Goal: Task Accomplishment & Management: Use online tool/utility

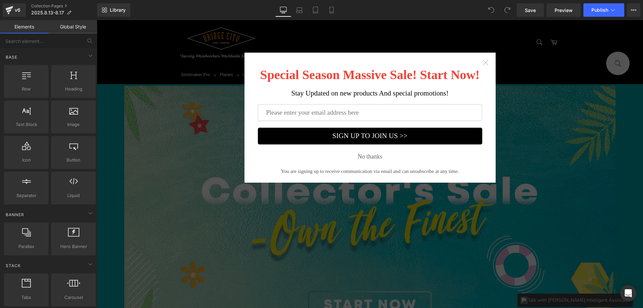
click at [485, 62] on icon "Close widget" at bounding box center [486, 62] width 7 height 7
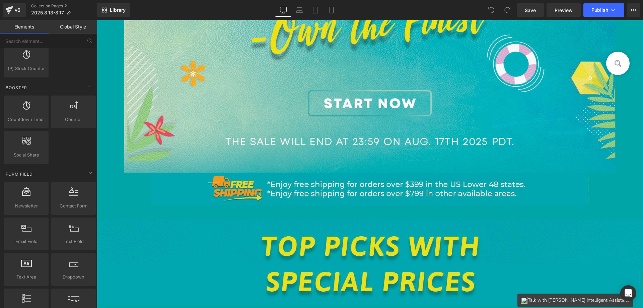
scroll to position [804, 0]
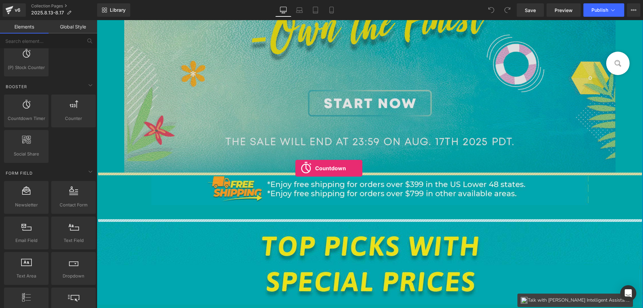
drag, startPoint x: 134, startPoint y: 138, endPoint x: 296, endPoint y: 168, distance: 164.7
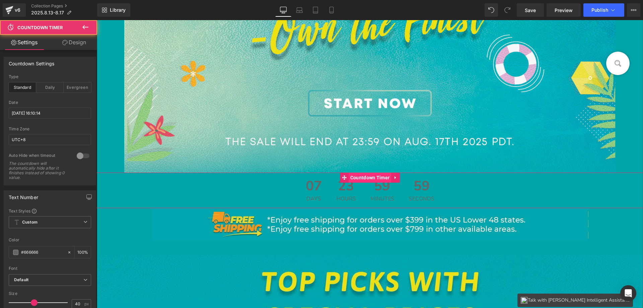
click at [362, 175] on span "Countdown Timer" at bounding box center [370, 178] width 43 height 10
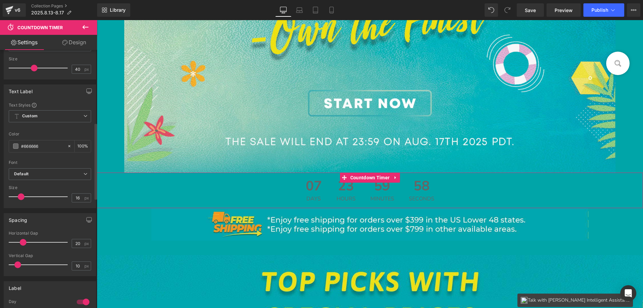
scroll to position [402, 0]
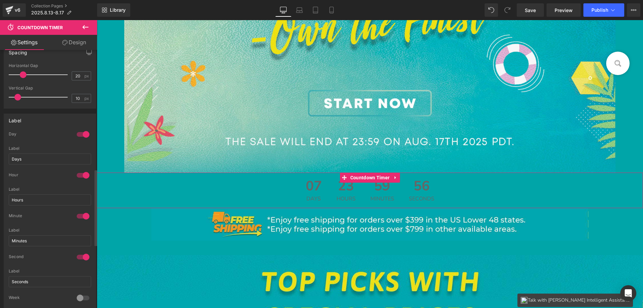
click at [79, 131] on div at bounding box center [83, 134] width 16 height 11
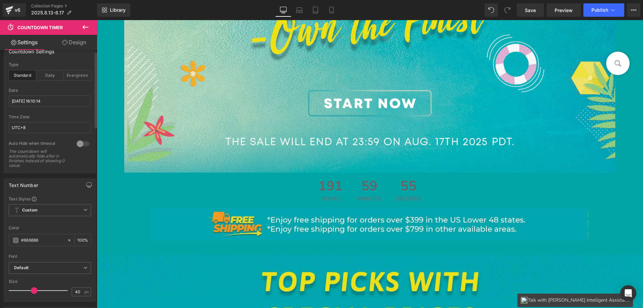
scroll to position [0, 0]
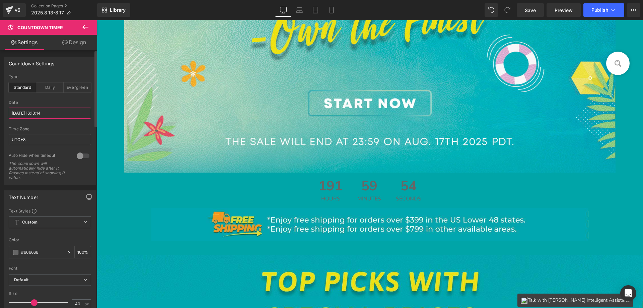
click at [38, 113] on input "2025/8/24 16:10:14" at bounding box center [50, 113] width 82 height 11
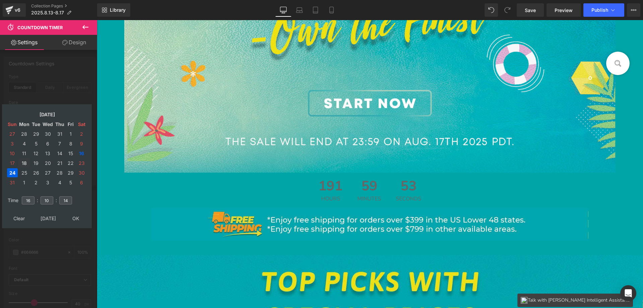
drag, startPoint x: 24, startPoint y: 163, endPoint x: 25, endPoint y: 166, distance: 3.7
click at [24, 162] on td "18" at bounding box center [24, 163] width 12 height 9
drag, startPoint x: 30, startPoint y: 197, endPoint x: 20, endPoint y: 199, distance: 10.1
click at [21, 199] on td "16" at bounding box center [28, 200] width 15 height 15
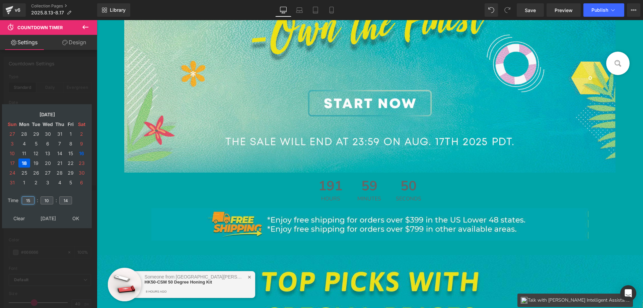
type input "15"
drag, startPoint x: 50, startPoint y: 199, endPoint x: 40, endPoint y: 199, distance: 9.4
click at [41, 199] on input "10" at bounding box center [47, 200] width 13 height 8
type input "00"
drag, startPoint x: 63, startPoint y: 199, endPoint x: 56, endPoint y: 198, distance: 7.1
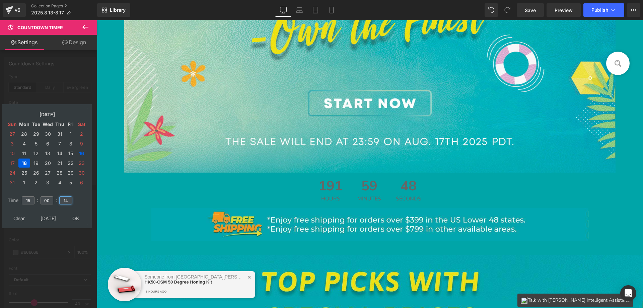
click at [55, 198] on tr "Time 15 : 00 : 14" at bounding box center [47, 196] width 82 height 7
type input "00"
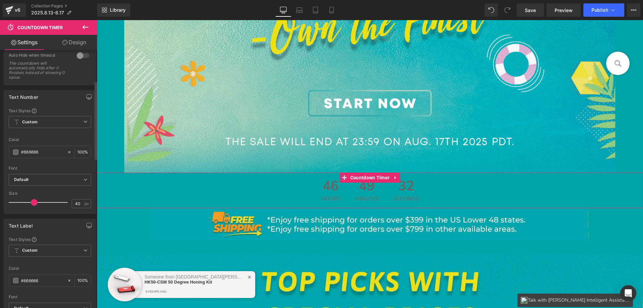
scroll to position [101, 0]
click at [15, 151] on span at bounding box center [15, 151] width 5 height 5
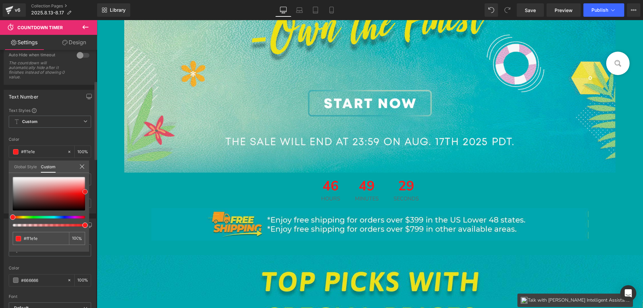
drag, startPoint x: 12, startPoint y: 196, endPoint x: 91, endPoint y: 191, distance: 79.6
click at [91, 191] on div "Text Number Text Styles Custom Custom Setup Global Style Custom Setup Global St…" at bounding box center [50, 149] width 100 height 129
drag, startPoint x: 43, startPoint y: 237, endPoint x: 26, endPoint y: 242, distance: 17.4
click at [1, 213] on div "Text Number Text Styles Custom Custom Setup Global Style Custom Setup Global St…" at bounding box center [50, 149] width 100 height 129
type input "#ff1e1e"
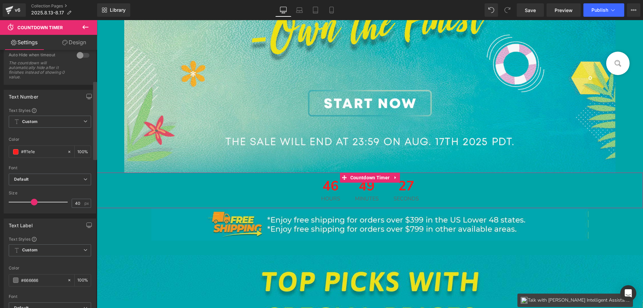
drag, startPoint x: 48, startPoint y: 280, endPoint x: 96, endPoint y: 268, distance: 49.7
click at [15, 276] on div "#666666" at bounding box center [38, 280] width 58 height 12
paste input "ff1e1e"
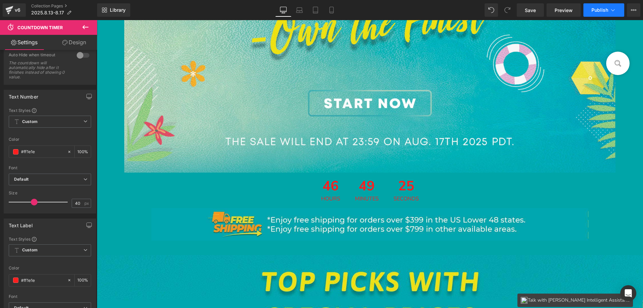
type input "#ff1e1e"
click at [599, 8] on span "Publish" at bounding box center [600, 9] width 17 height 5
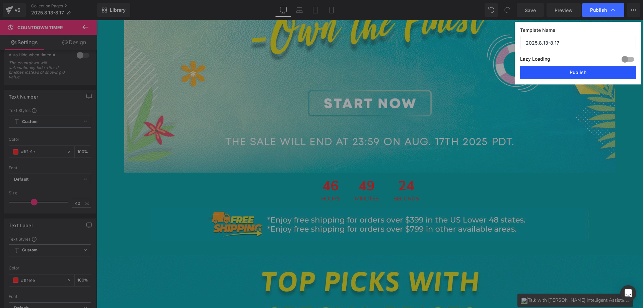
drag, startPoint x: 563, startPoint y: 70, endPoint x: 262, endPoint y: 16, distance: 306.1
click at [563, 70] on button "Publish" at bounding box center [578, 72] width 116 height 13
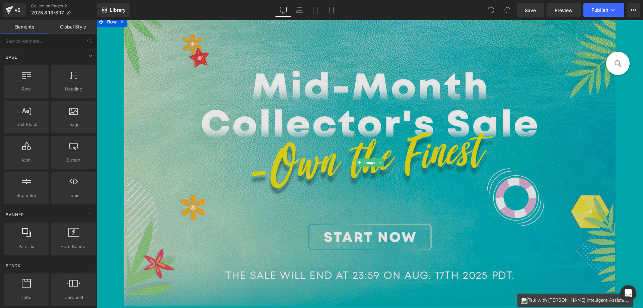
scroll to position [67, 0]
click at [250, 134] on img at bounding box center [370, 163] width 492 height 288
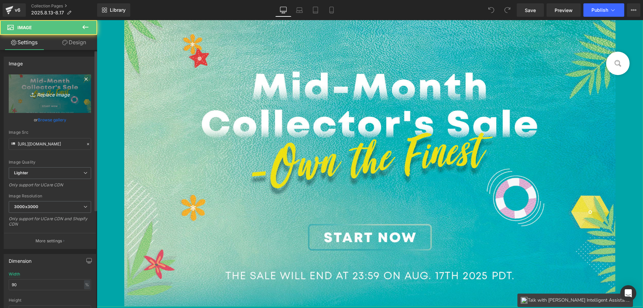
click at [38, 98] on link "Replace Image" at bounding box center [50, 93] width 82 height 39
type input "C:\fakepath\BANNER-LAST_02.jpg"
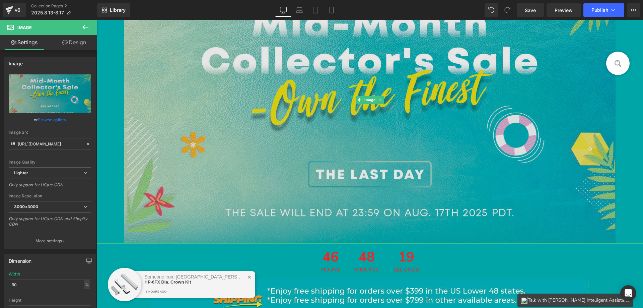
scroll to position [134, 0]
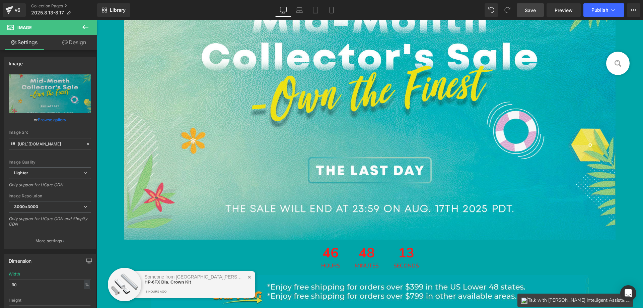
drag, startPoint x: 529, startPoint y: 10, endPoint x: 184, endPoint y: 86, distance: 352.8
click at [529, 10] on span "Save" at bounding box center [530, 10] width 11 height 7
